Goal: Information Seeking & Learning: Learn about a topic

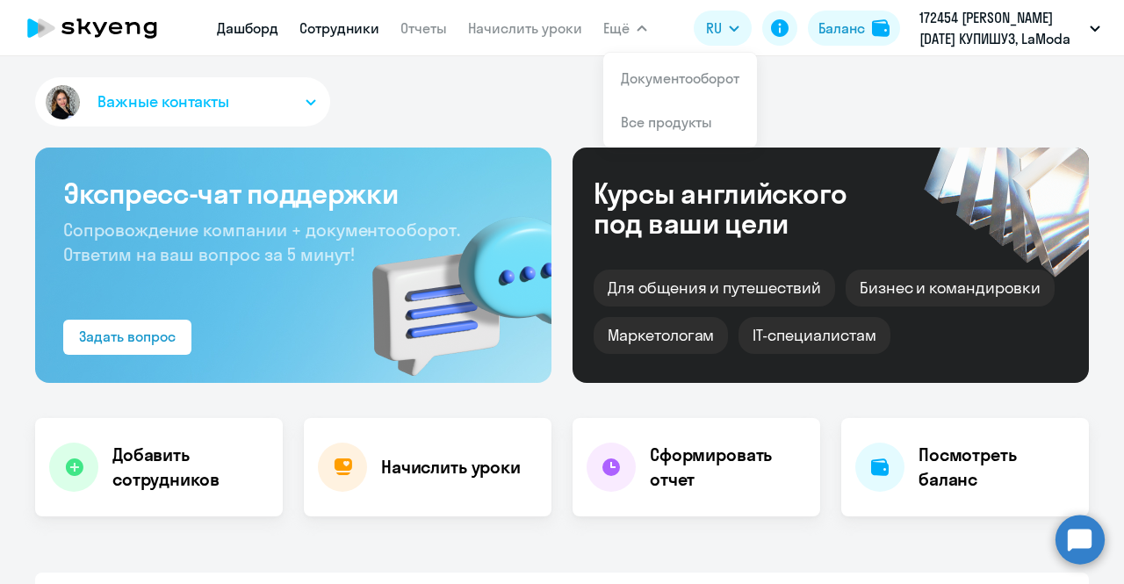
click at [332, 22] on link "Сотрудники" at bounding box center [339, 28] width 80 height 18
select select "30"
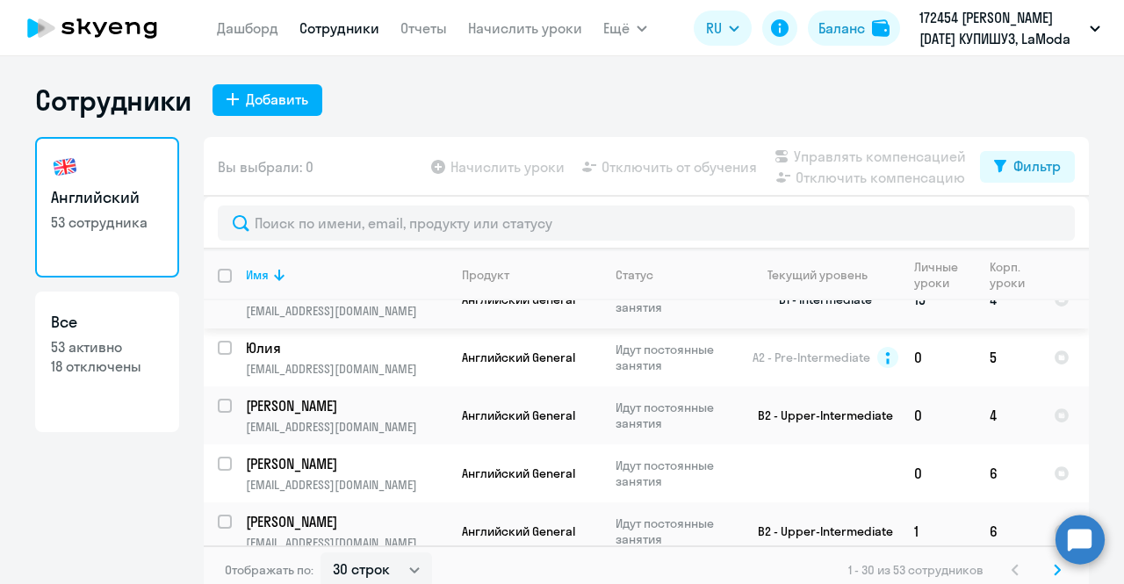
scroll to position [176, 0]
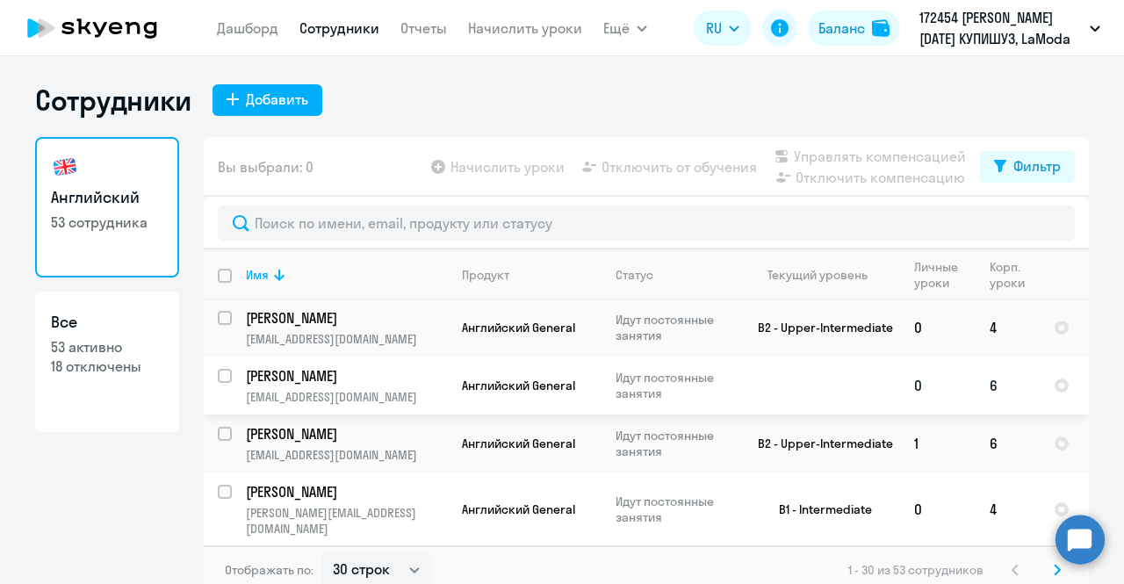
click at [363, 383] on td "[PERSON_NAME] [PERSON_NAME][EMAIL_ADDRESS][DOMAIN_NAME]" at bounding box center [340, 385] width 216 height 58
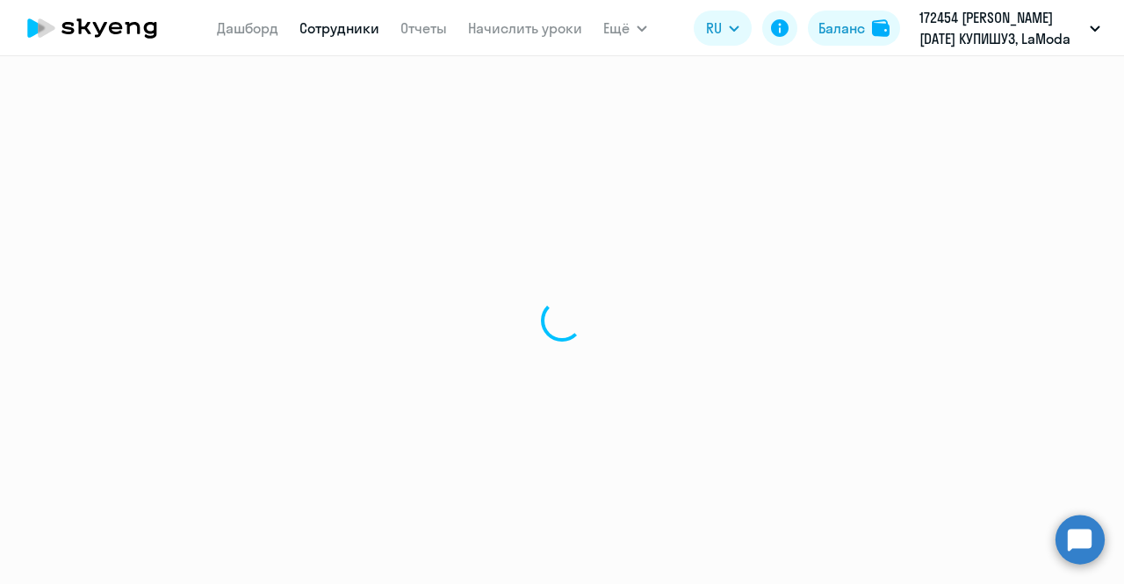
select select "english"
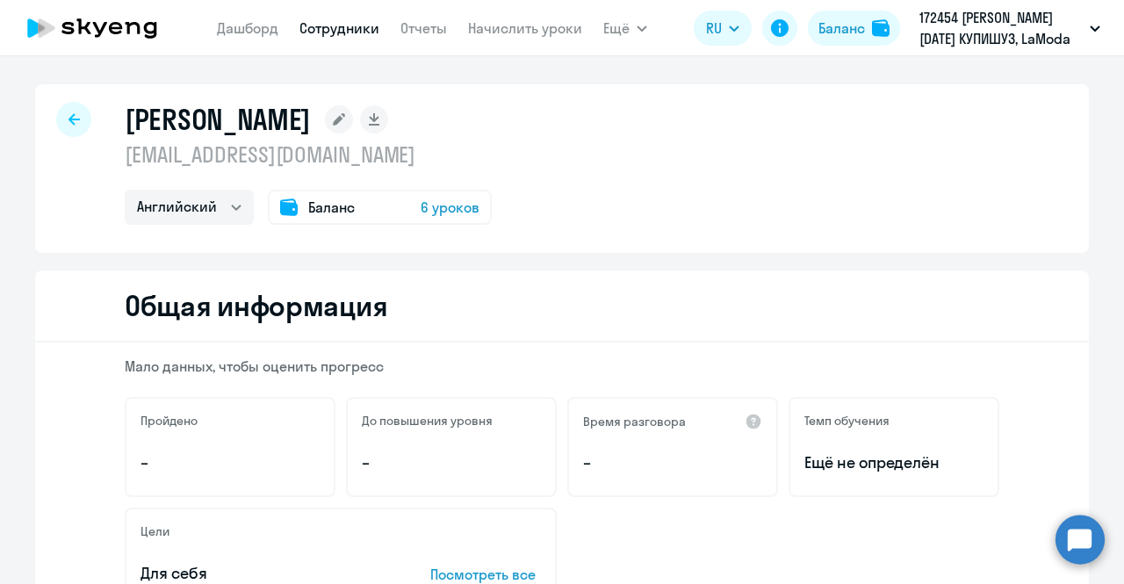
click at [71, 122] on icon at bounding box center [73, 119] width 11 height 12
select select "30"
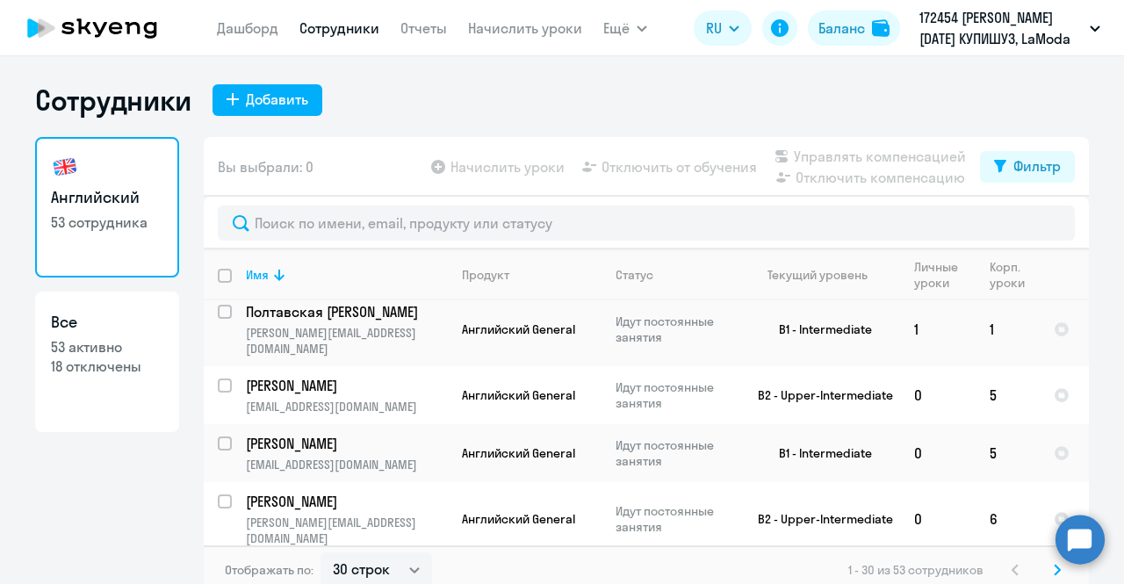
scroll to position [615, 0]
